Goal: Check status: Check status

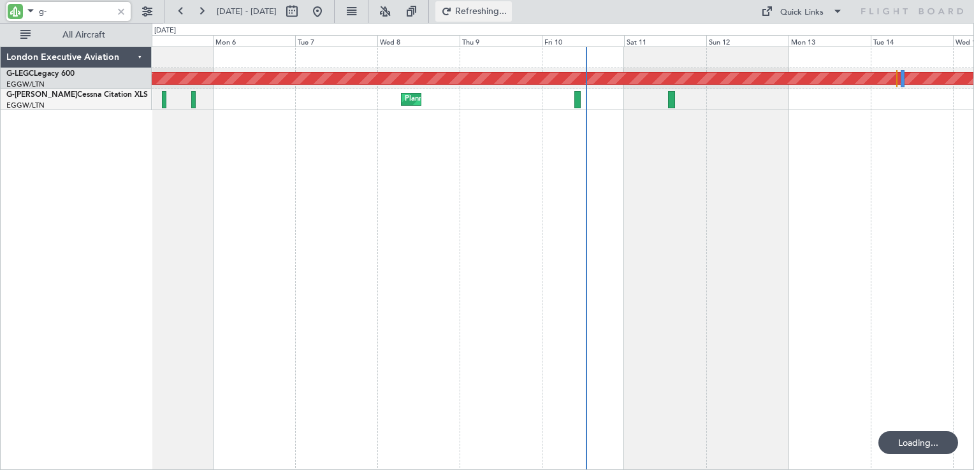
type input "g"
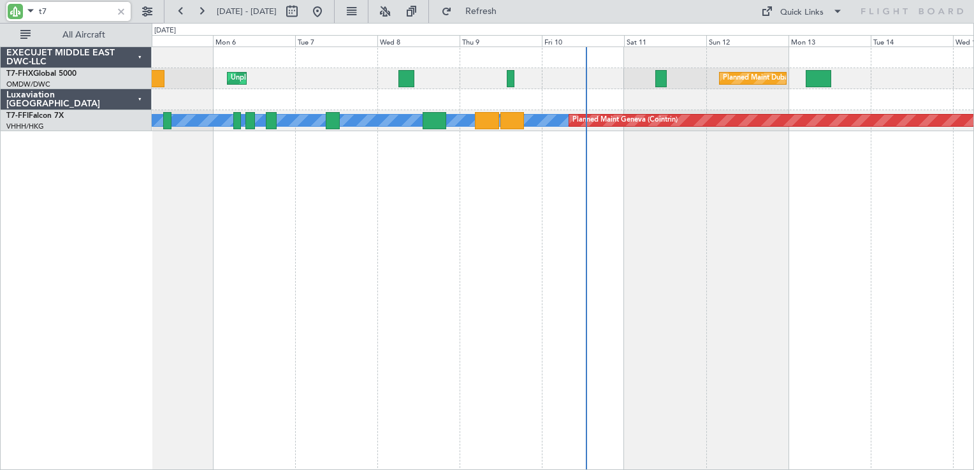
type input "t"
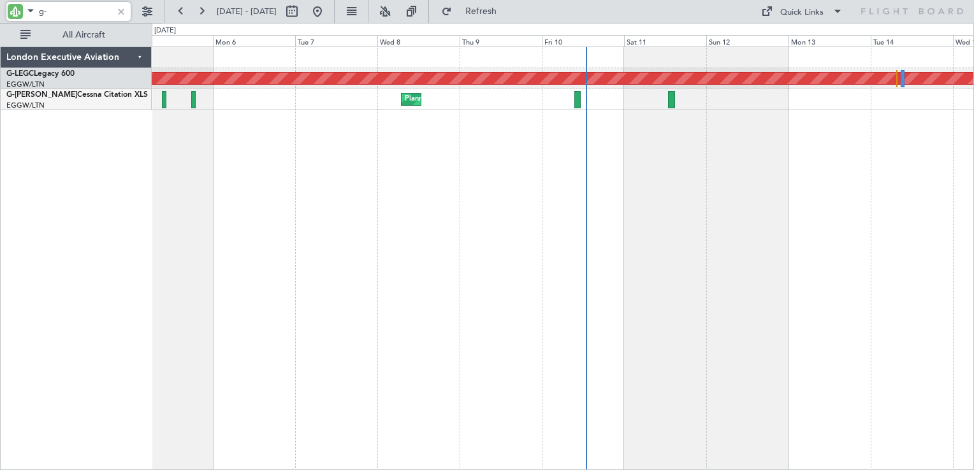
type input "g"
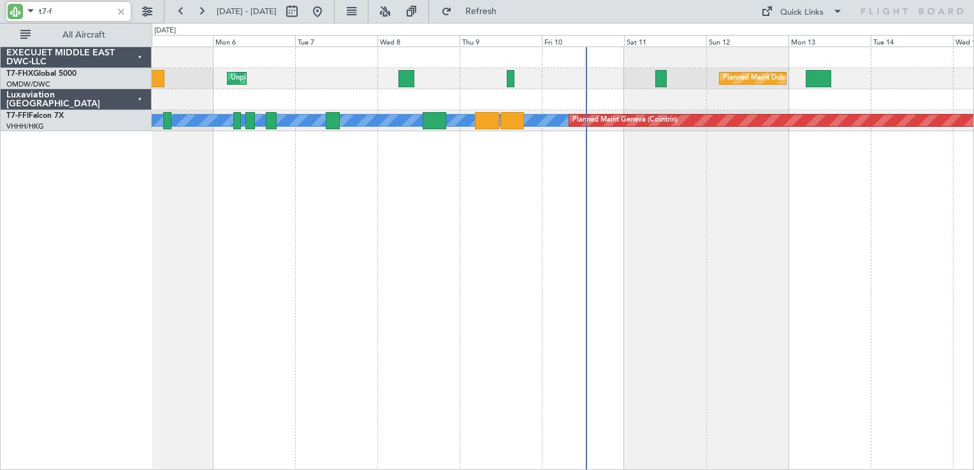
type input "t7-f"
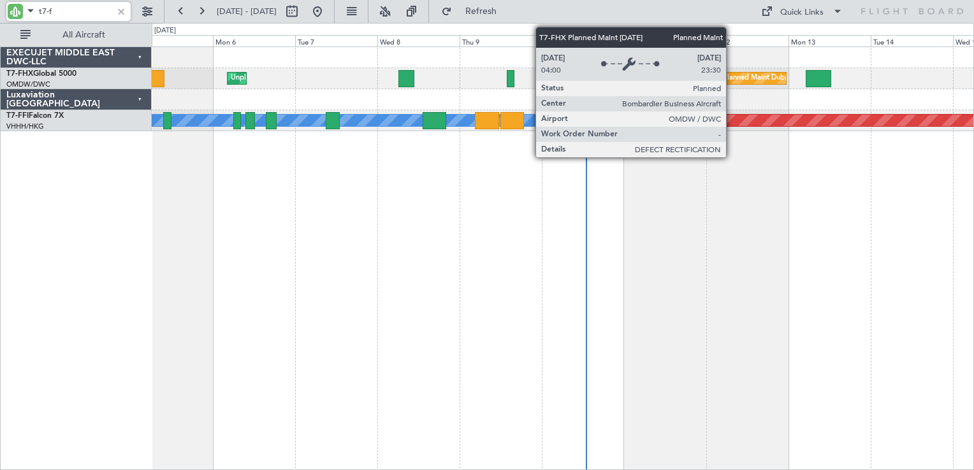
click at [732, 75] on div "Planned Maint Dubai (Al Maktoum Intl)" at bounding box center [786, 78] width 126 height 19
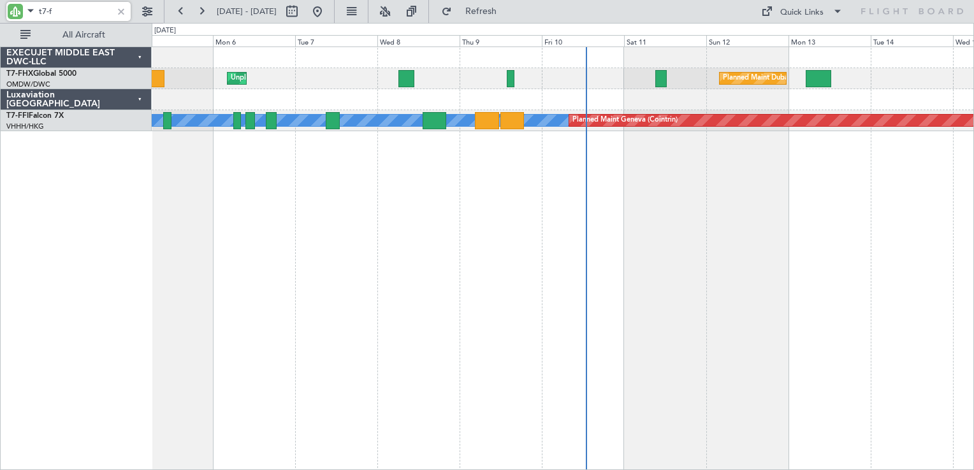
click at [120, 12] on div at bounding box center [121, 11] width 14 height 14
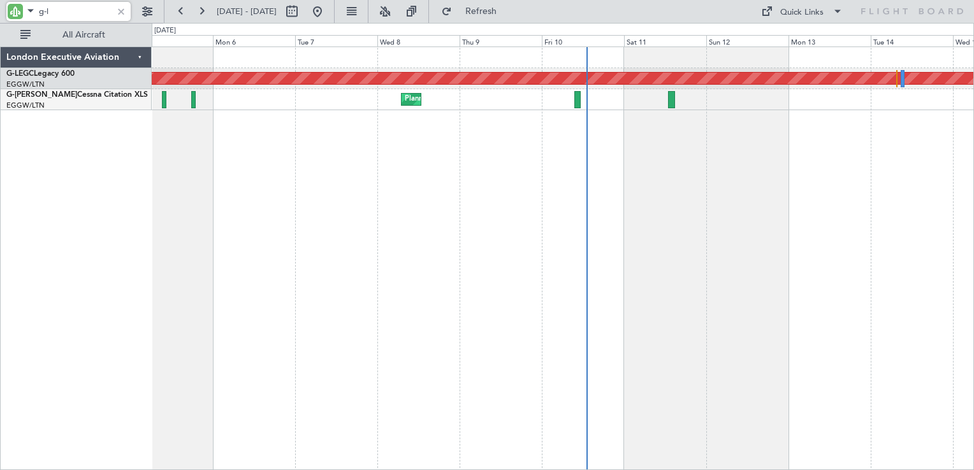
click at [71, 11] on input "g-l" at bounding box center [75, 11] width 73 height 19
type input "g"
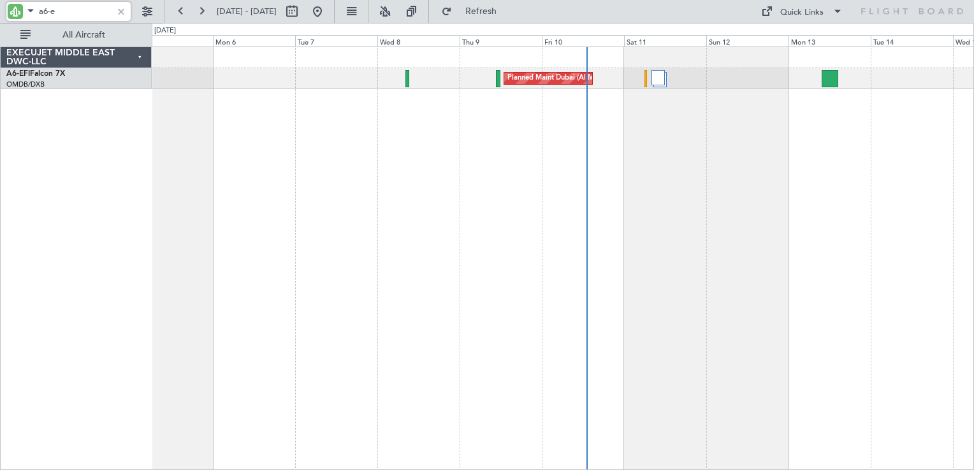
type input "a6-e"
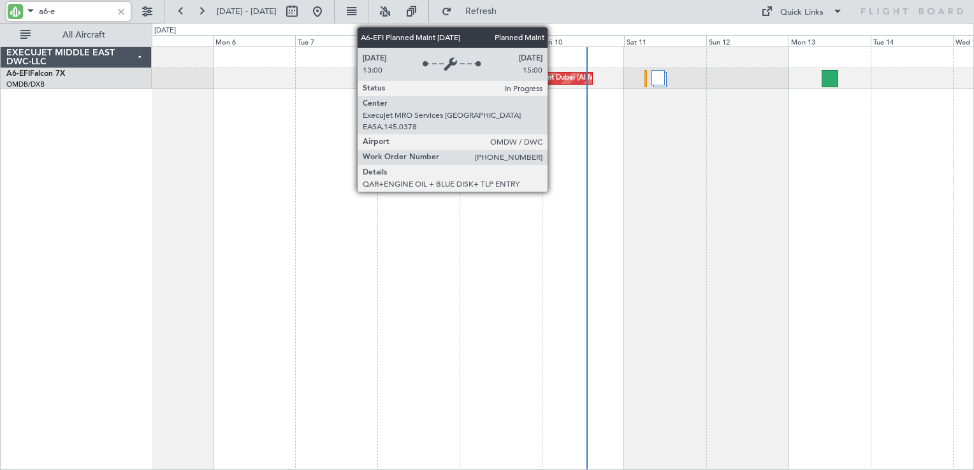
click at [553, 76] on div "Planned Maint Dubai (Al Maktoum Intl)" at bounding box center [570, 78] width 126 height 19
